Goal: Information Seeking & Learning: Understand process/instructions

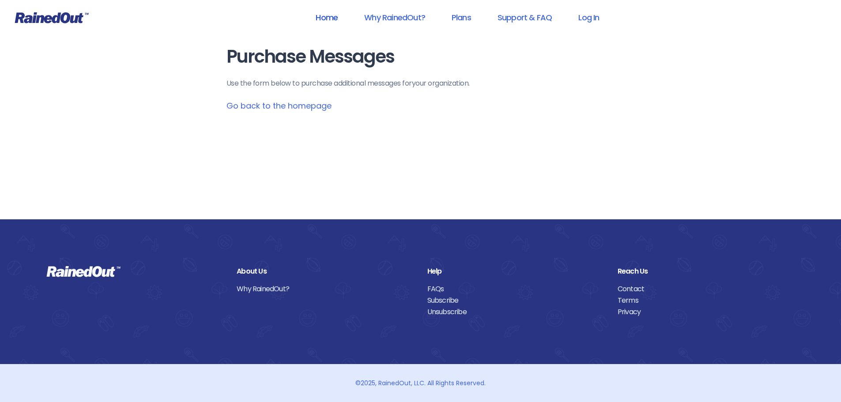
click at [330, 15] on link "Home" at bounding box center [326, 18] width 45 height 20
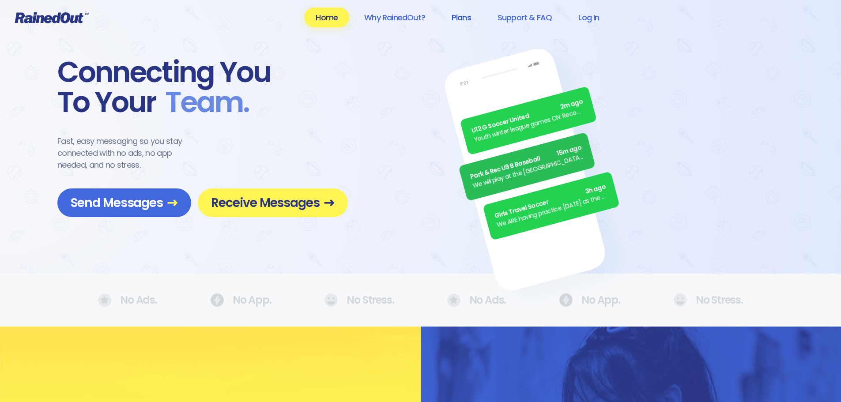
click at [462, 17] on link "Plans" at bounding box center [461, 18] width 42 height 20
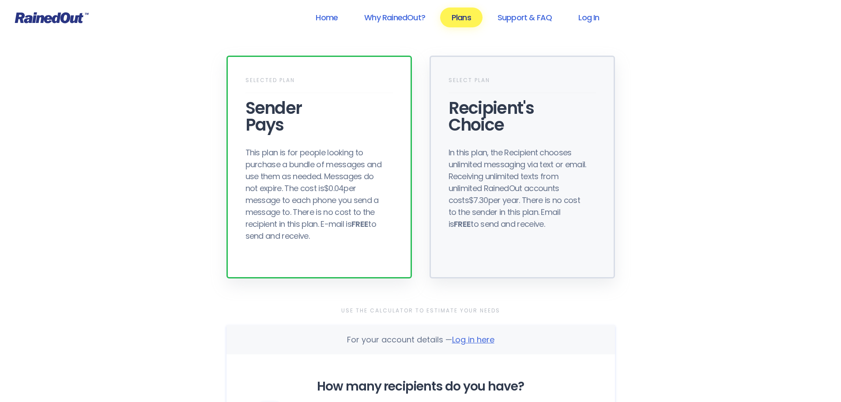
click at [466, 162] on div "In this plan, the Recipient chooses unlimited messaging via text or email. Rece…" at bounding box center [518, 187] width 141 height 83
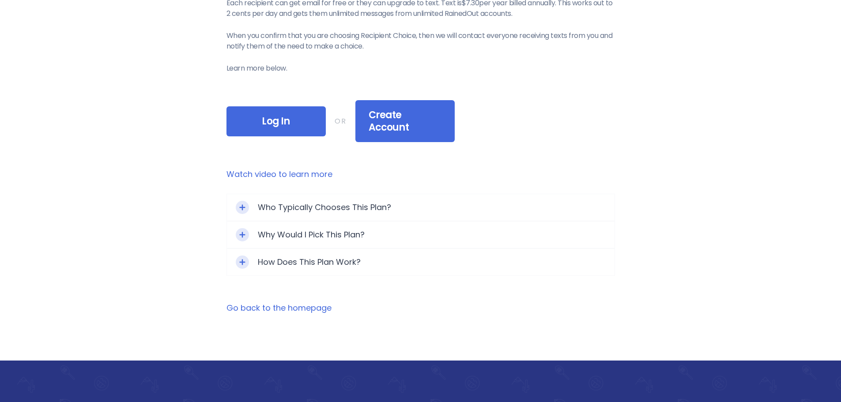
scroll to position [353, 0]
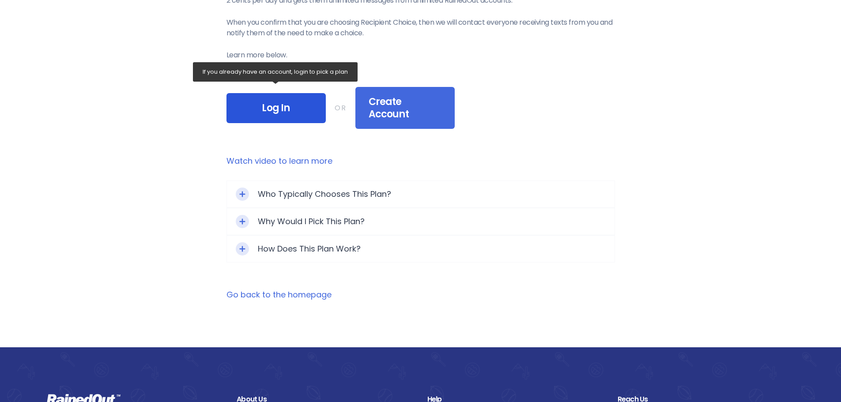
click at [289, 108] on span "Log In" at bounding box center [276, 108] width 73 height 12
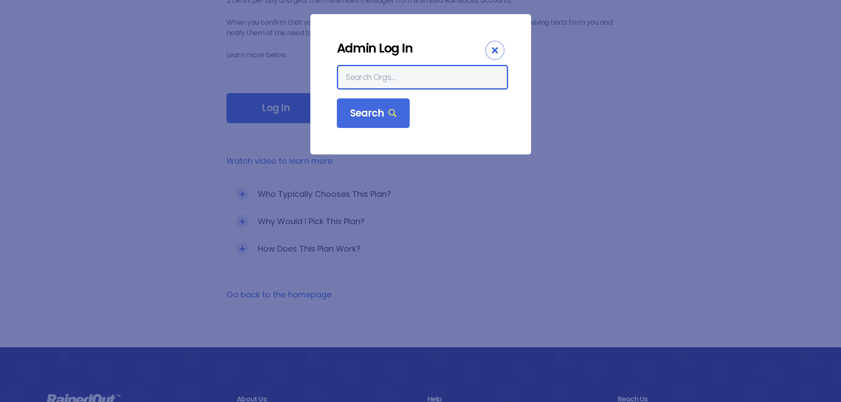
click at [356, 68] on input "text" at bounding box center [422, 77] width 171 height 25
type input "north charleston rec"
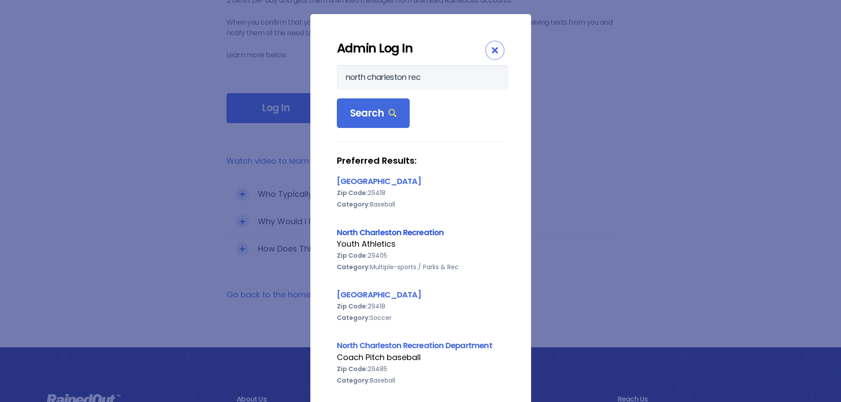
click at [374, 232] on link "North Charleston Recreation" at bounding box center [390, 232] width 107 height 11
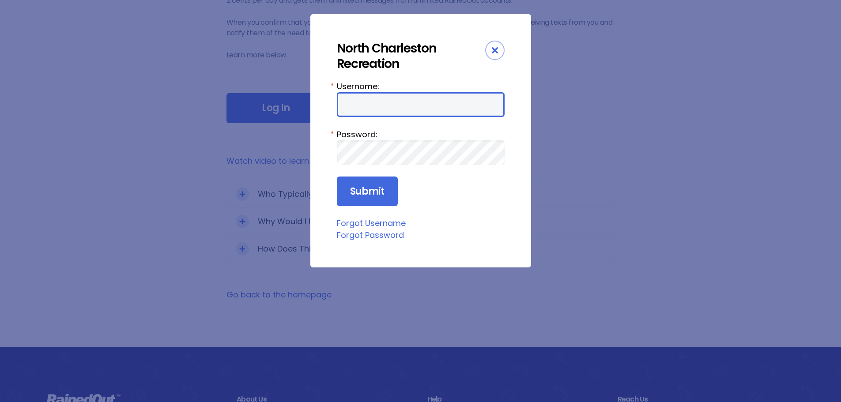
click at [351, 107] on input "Username:" at bounding box center [421, 104] width 168 height 25
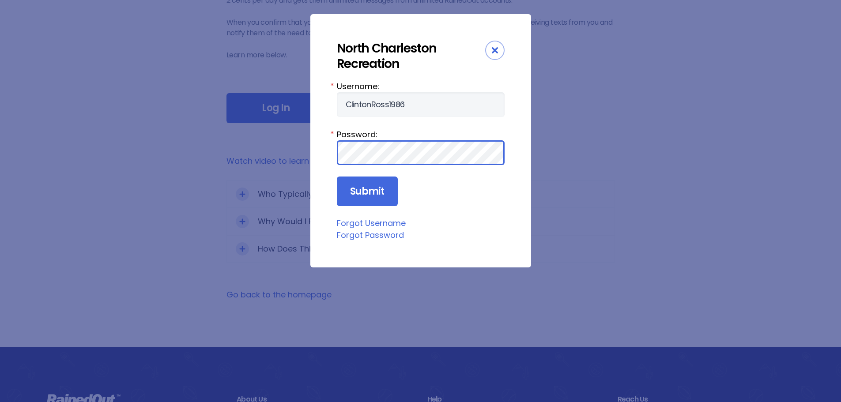
click at [337, 177] on input "Submit" at bounding box center [367, 192] width 61 height 30
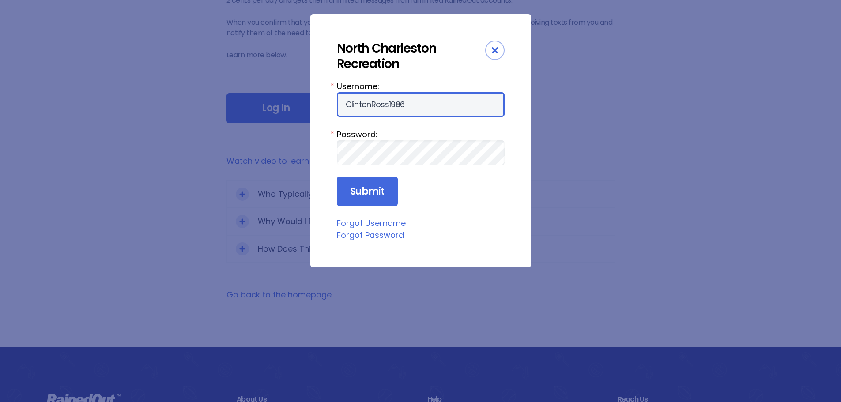
drag, startPoint x: 406, startPoint y: 105, endPoint x: 195, endPoint y: 64, distance: 215.4
click at [195, 64] on div "North Charleston Recreation Username: ClintonRoss1986 * Password: * Submit Forg…" at bounding box center [420, 201] width 841 height 402
type input "clintonaross@gmail.com"
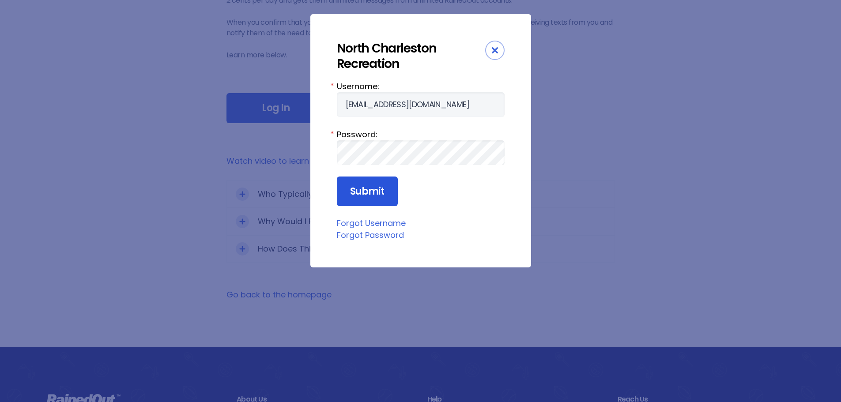
drag, startPoint x: 348, startPoint y: 178, endPoint x: 352, endPoint y: 175, distance: 4.7
click at [349, 178] on input "Submit" at bounding box center [367, 192] width 61 height 30
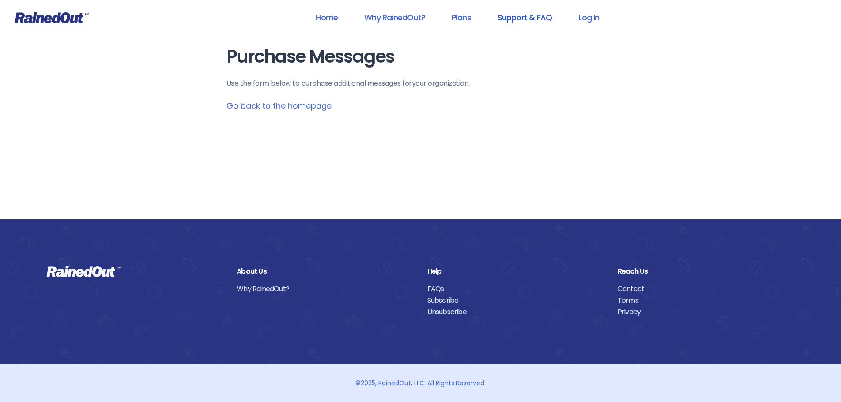
click at [535, 19] on link "Support & FAQ" at bounding box center [524, 18] width 77 height 20
click at [333, 20] on link "Home" at bounding box center [326, 18] width 45 height 20
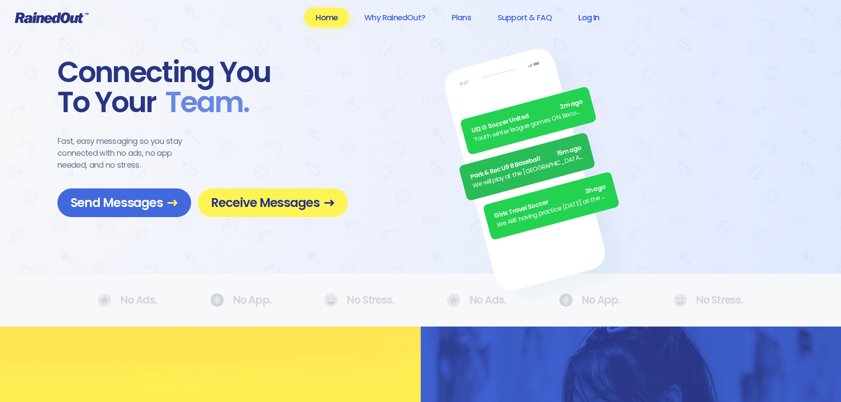
click at [577, 22] on link "Log In" at bounding box center [589, 18] width 44 height 20
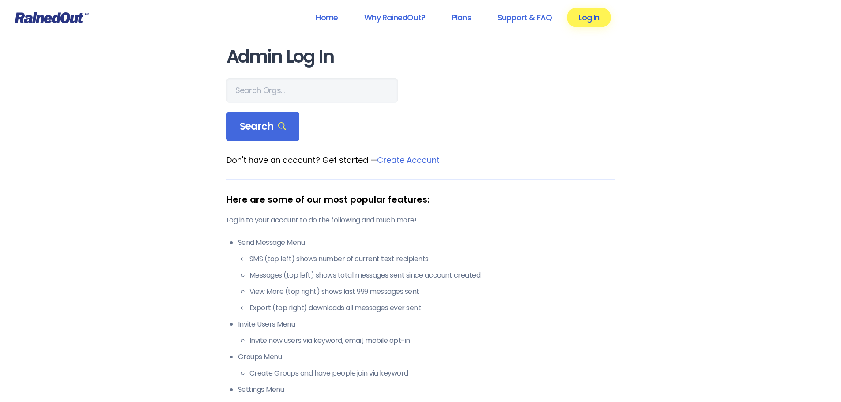
click at [591, 11] on link "Log In" at bounding box center [589, 18] width 44 height 20
click at [276, 93] on input "text" at bounding box center [311, 90] width 171 height 25
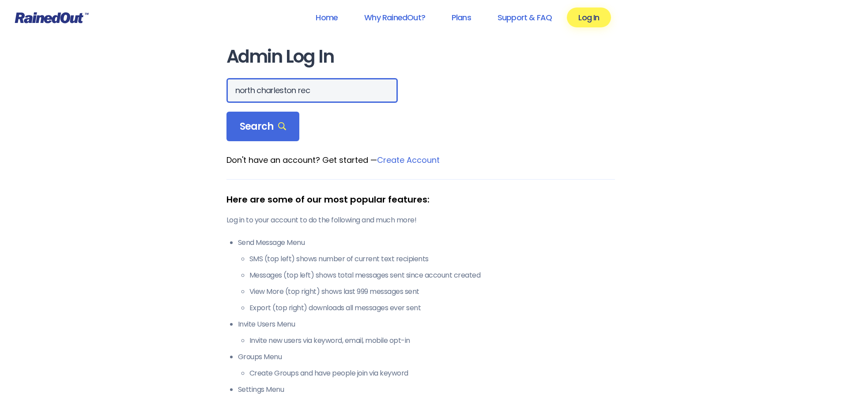
type input "north charleston rec"
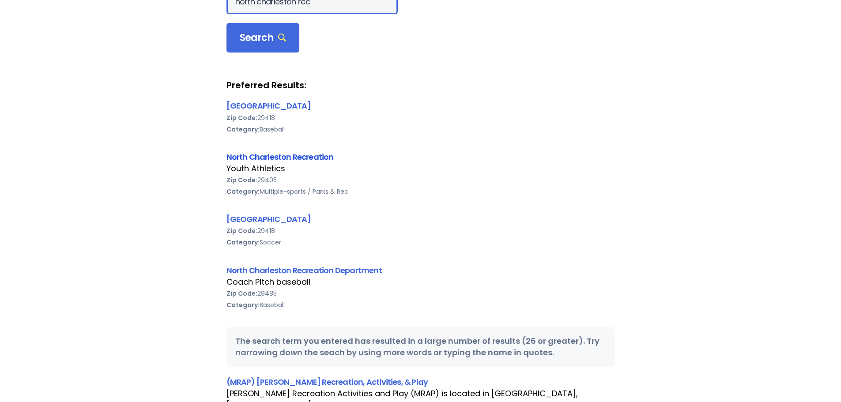
scroll to position [88, 0]
click at [288, 159] on link "North Charleston Recreation" at bounding box center [279, 157] width 107 height 11
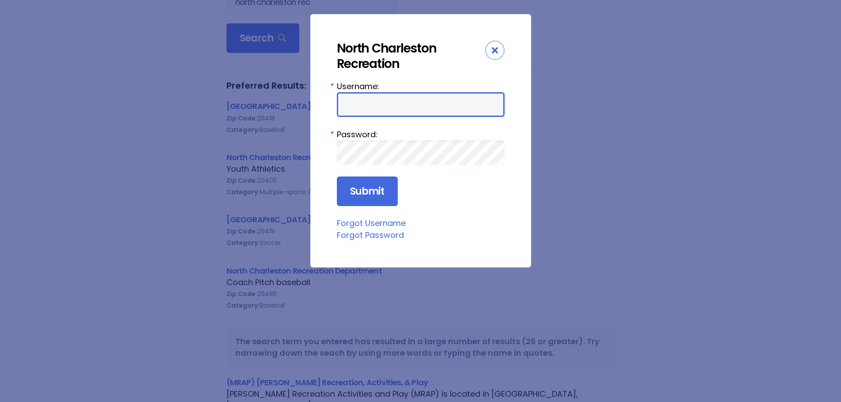
click at [376, 107] on input "Username:" at bounding box center [421, 104] width 168 height 25
click at [378, 220] on link "Forgot Username" at bounding box center [371, 223] width 69 height 11
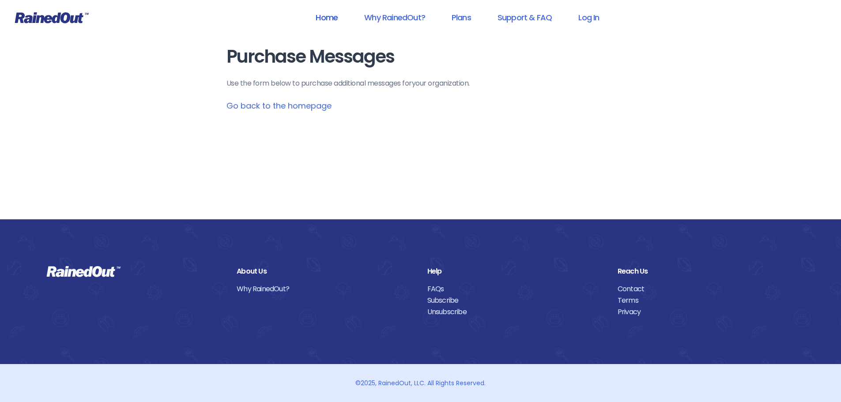
click at [331, 16] on link "Home" at bounding box center [326, 18] width 45 height 20
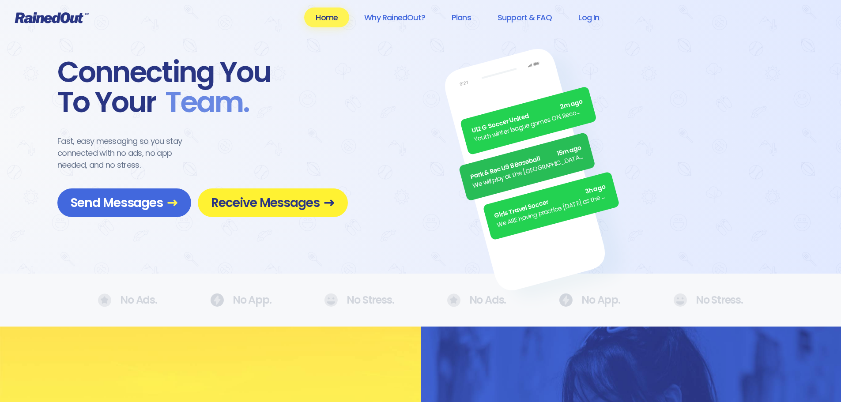
click at [278, 201] on span "Receive Messages" at bounding box center [273, 202] width 124 height 15
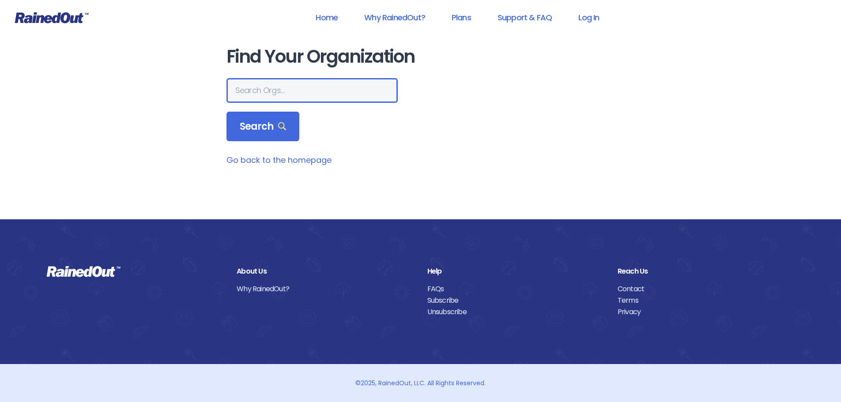
click at [273, 85] on input "text" at bounding box center [311, 90] width 171 height 25
type input "[GEOGRAPHIC_DATA]"
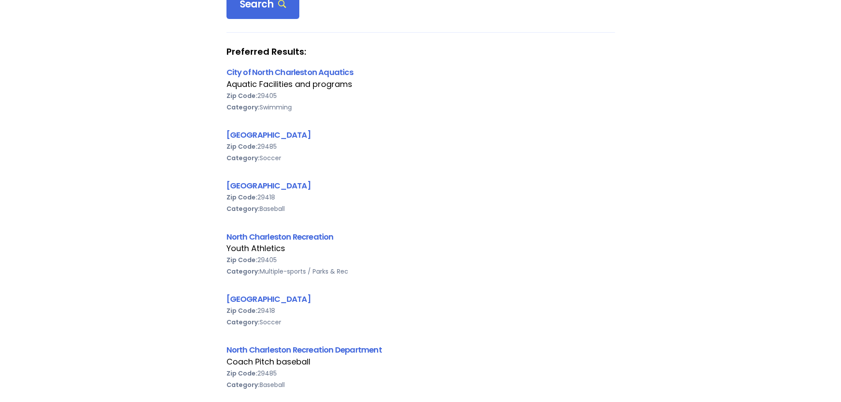
scroll to position [132, 0]
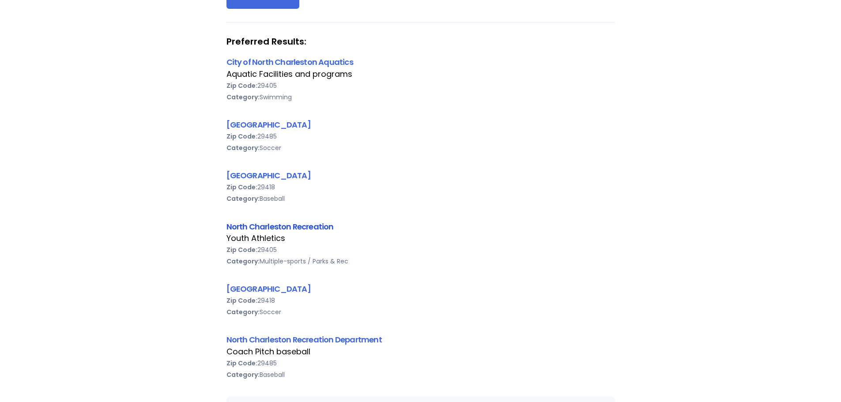
click at [303, 225] on link "North Charleston Recreation" at bounding box center [279, 226] width 107 height 11
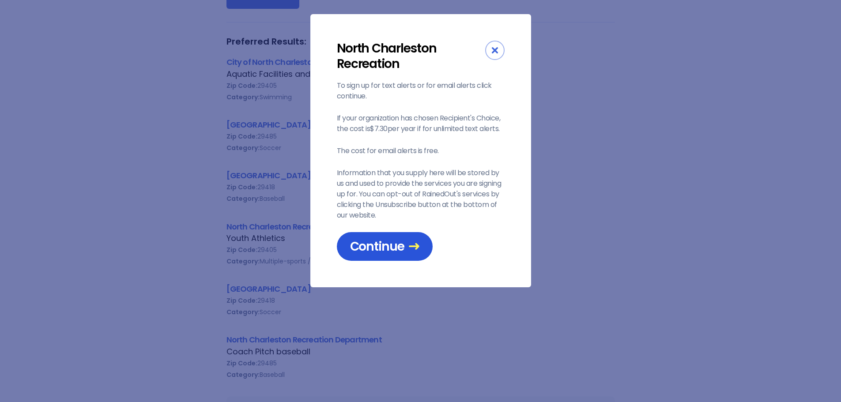
click at [394, 248] on span "Continue" at bounding box center [384, 246] width 69 height 15
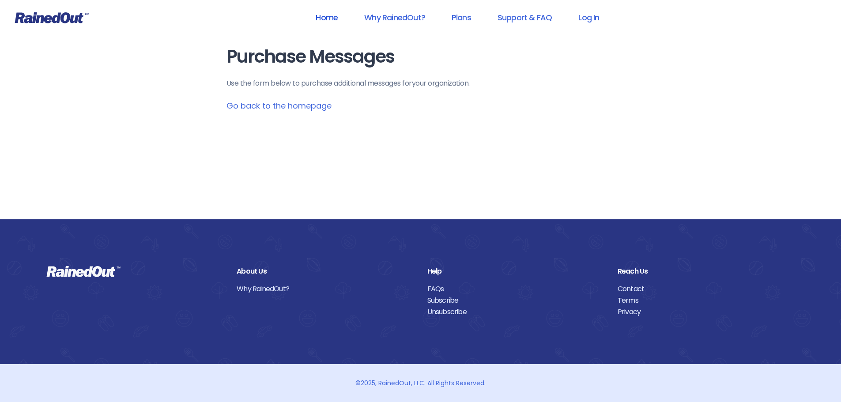
click at [319, 21] on link "Home" at bounding box center [326, 18] width 45 height 20
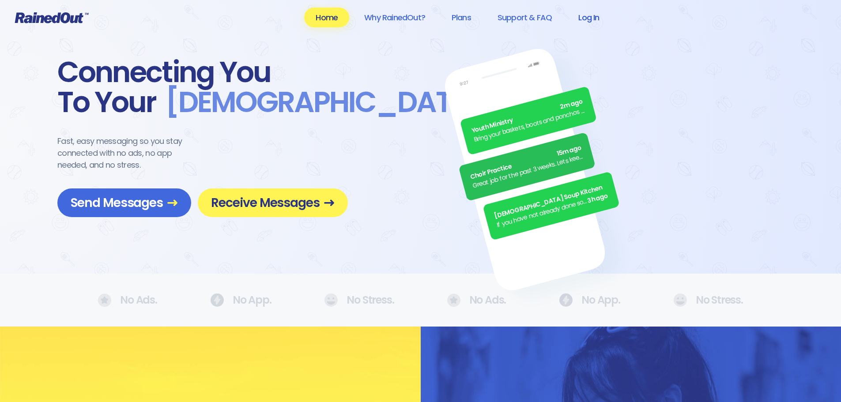
click at [586, 21] on link "Log In" at bounding box center [589, 18] width 44 height 20
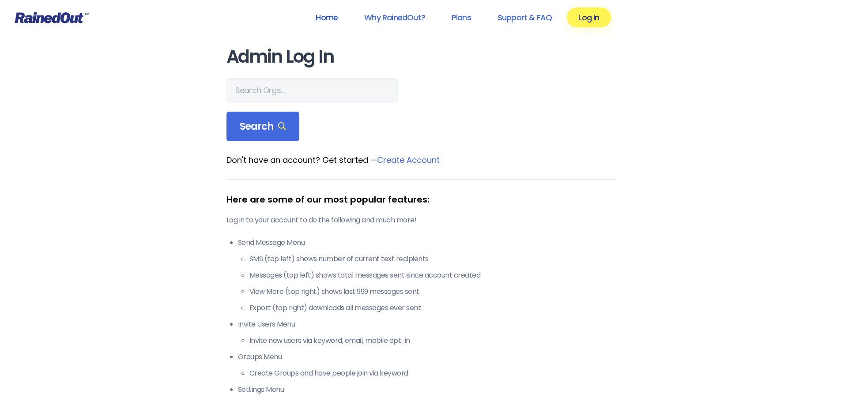
click at [335, 16] on link "Home" at bounding box center [326, 18] width 45 height 20
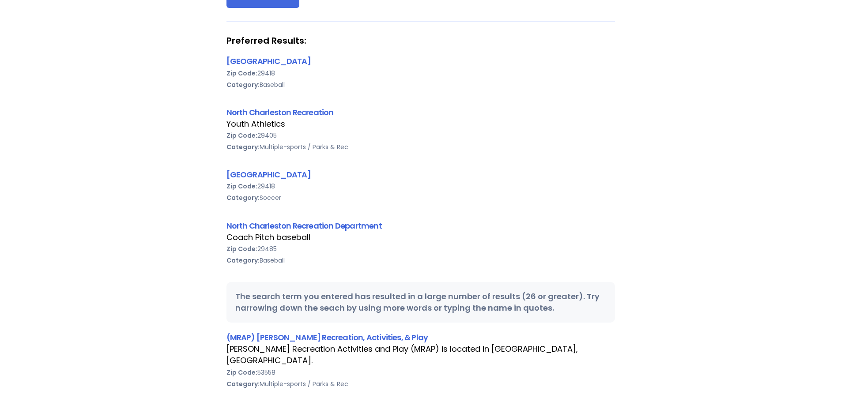
scroll to position [132, 0]
